Goal: Information Seeking & Learning: Learn about a topic

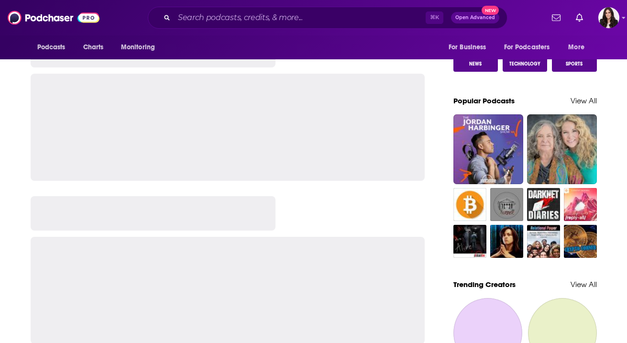
scroll to position [667, 0]
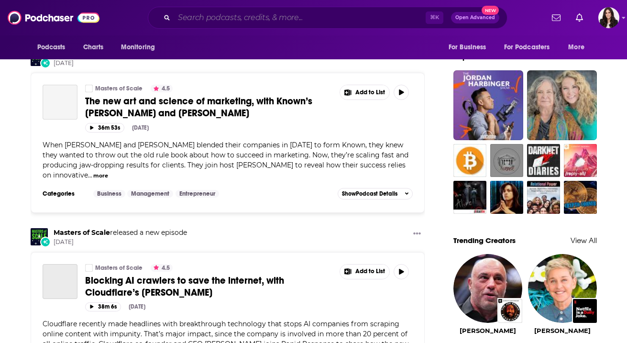
click at [193, 19] on input "Search podcasts, credits, & more..." at bounding box center [300, 17] width 252 height 15
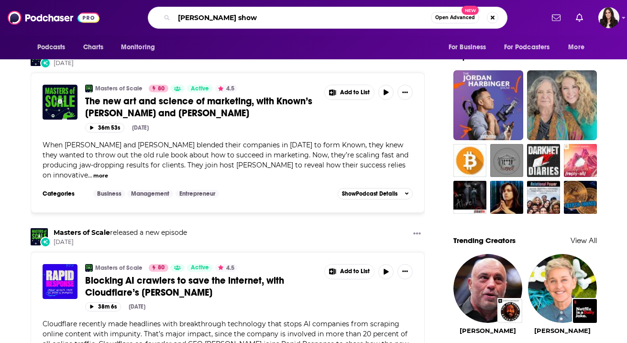
type input "[PERSON_NAME] show"
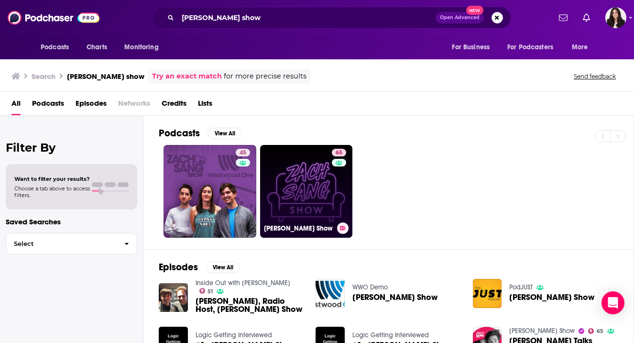
click at [324, 210] on link "65 [PERSON_NAME] Show" at bounding box center [306, 191] width 93 height 93
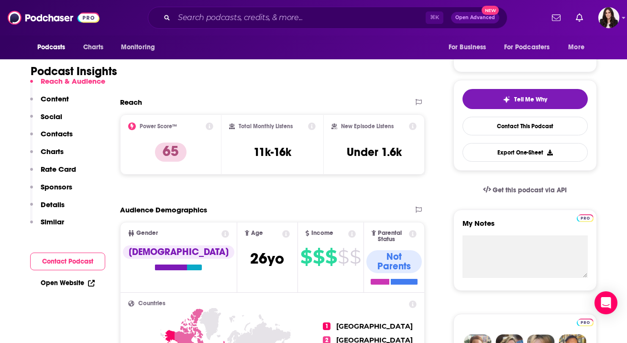
scroll to position [175, 0]
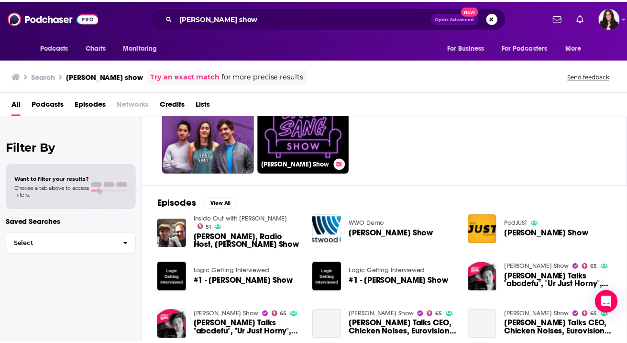
scroll to position [66, 0]
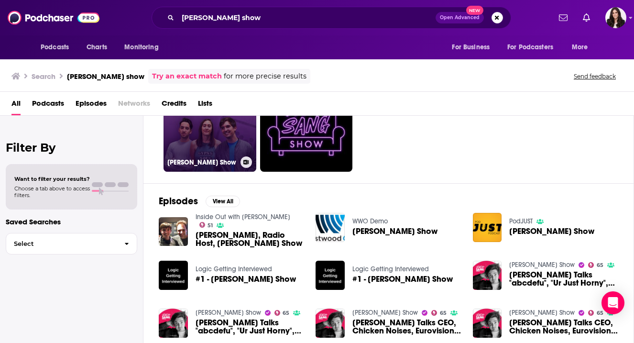
click at [222, 159] on h3 "[PERSON_NAME] Show" at bounding box center [201, 162] width 69 height 8
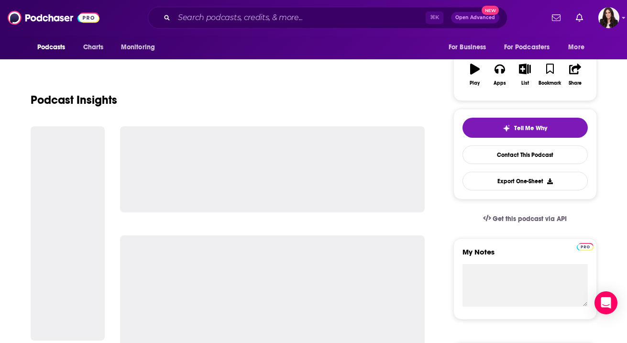
scroll to position [151, 0]
